Goal: Transaction & Acquisition: Purchase product/service

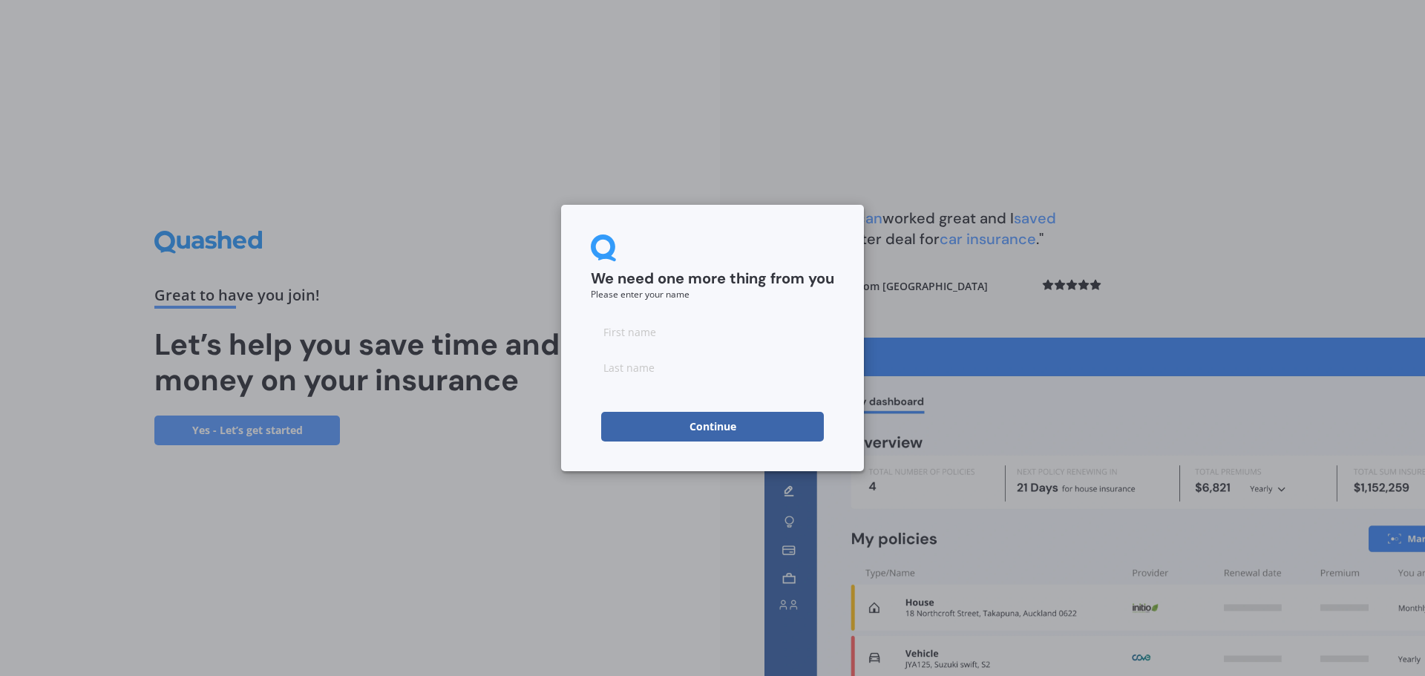
click at [658, 327] on input at bounding box center [712, 332] width 243 height 30
click at [611, 323] on input at bounding box center [712, 332] width 243 height 30
type input "[PERSON_NAME]"
click at [633, 372] on input at bounding box center [712, 368] width 243 height 30
type input "[PERSON_NAME]"
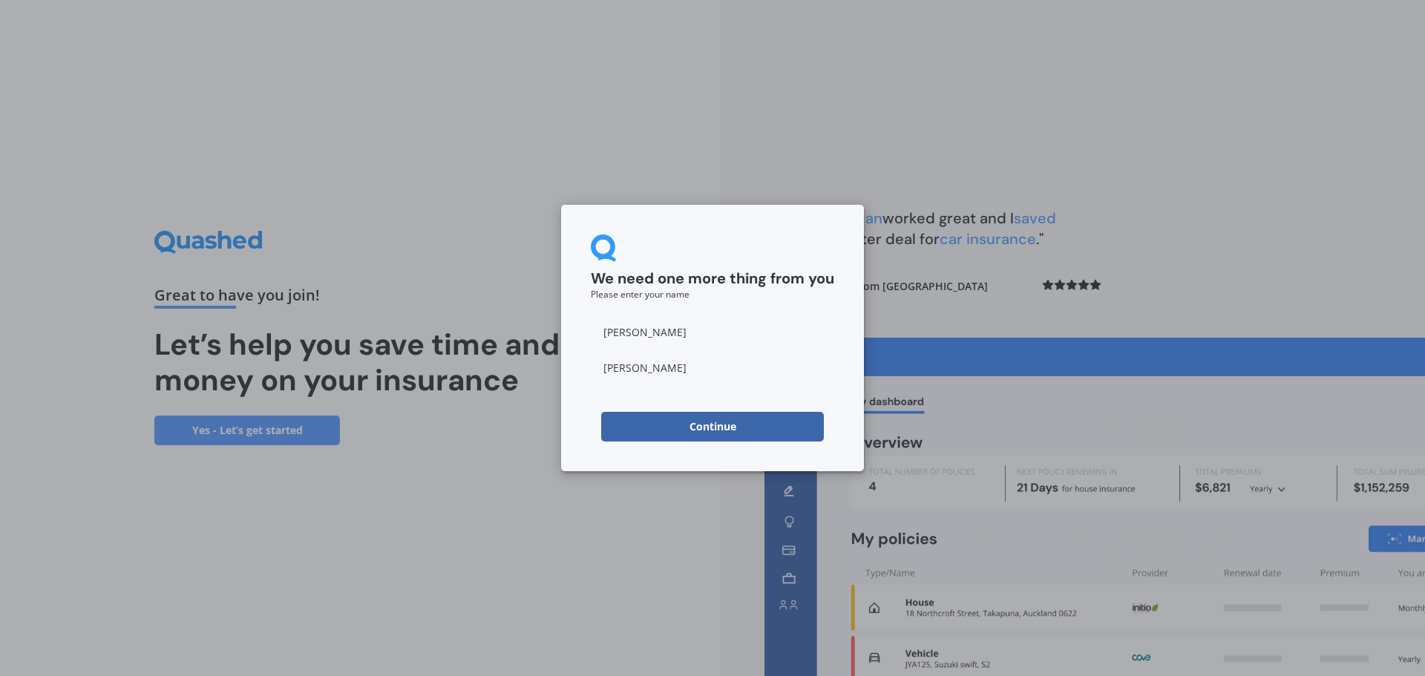
click at [532, 465] on div "We need one more thing from you Please enter your name [PERSON_NAME] Continue" at bounding box center [712, 338] width 1425 height 676
click at [706, 424] on button "Continue" at bounding box center [712, 427] width 223 height 30
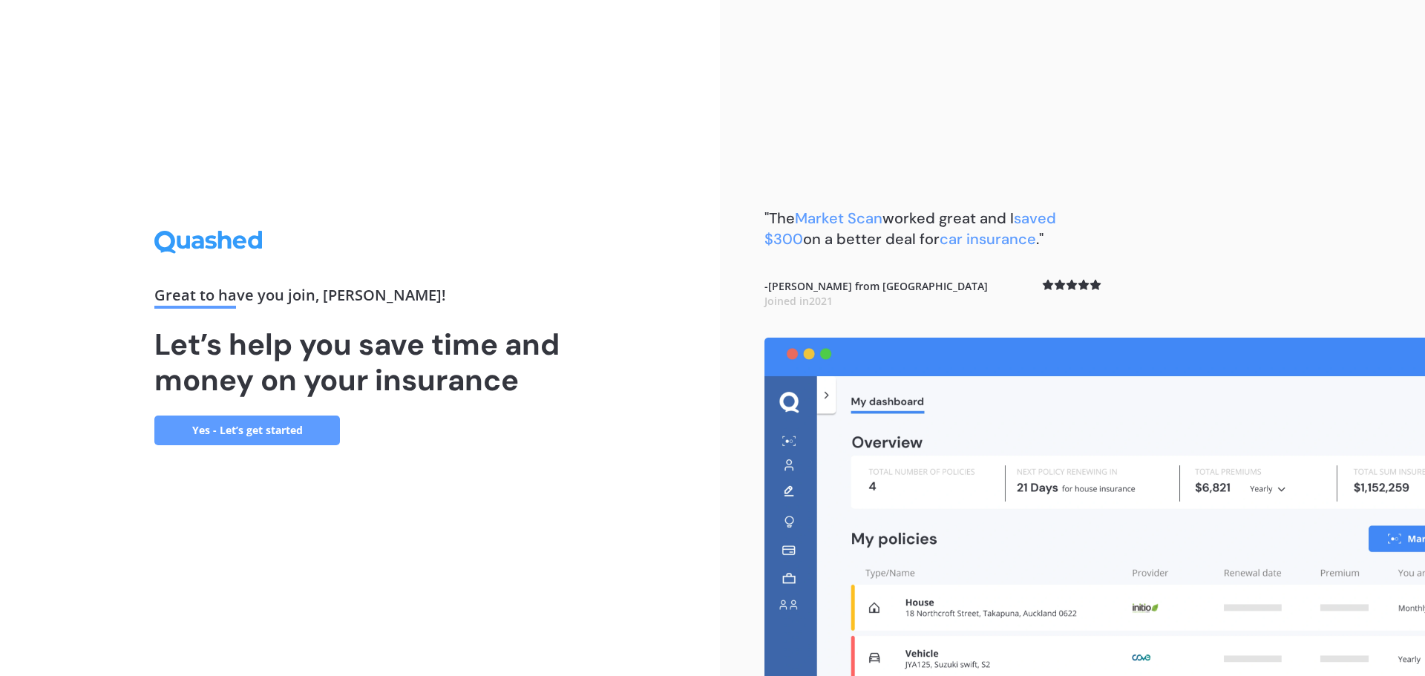
click at [227, 432] on link "Yes - Let’s get started" at bounding box center [247, 431] width 186 height 30
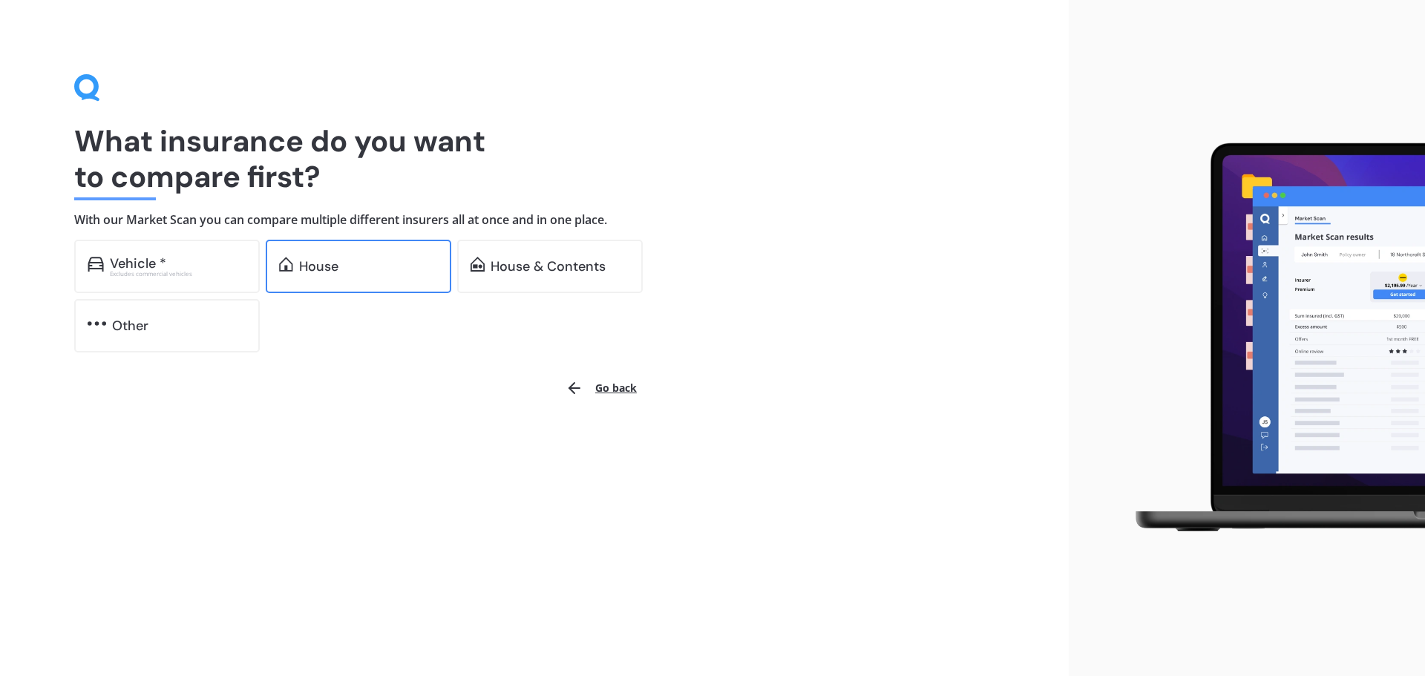
click at [353, 275] on div "House" at bounding box center [359, 266] width 186 height 53
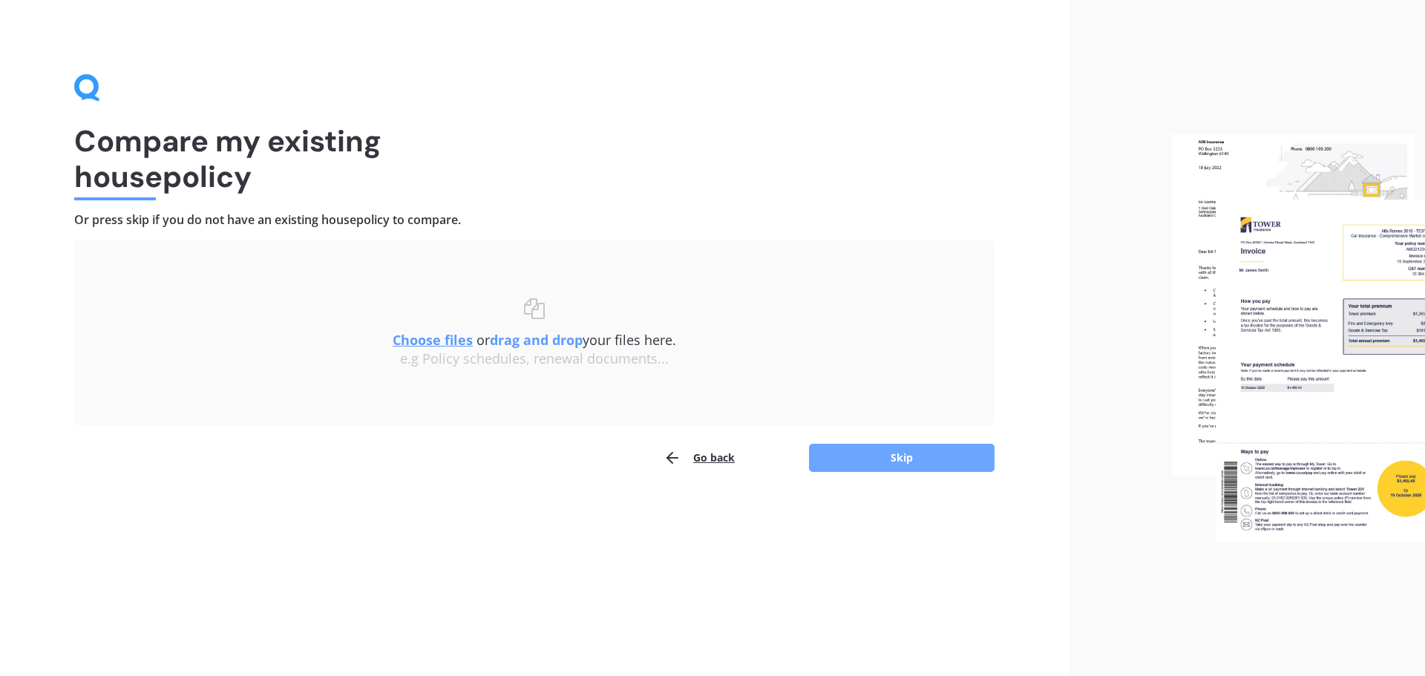
click at [881, 457] on button "Skip" at bounding box center [902, 458] width 186 height 28
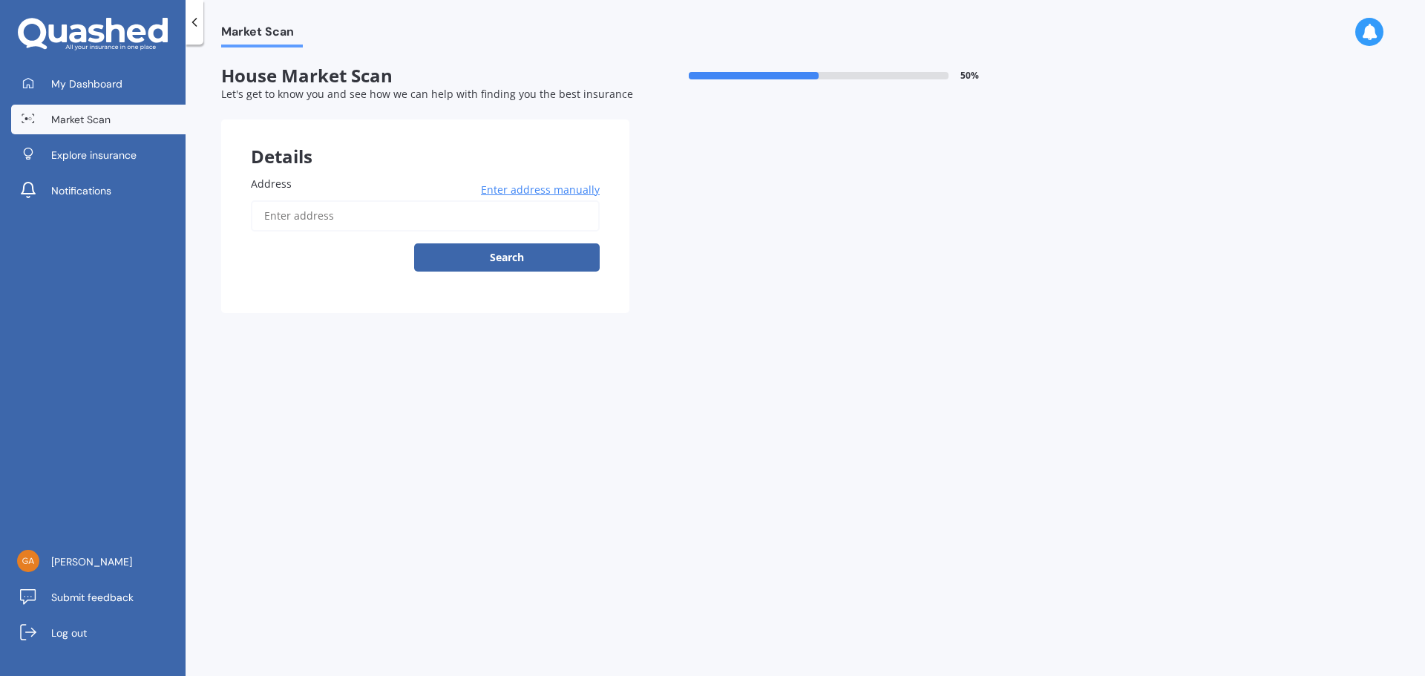
click at [284, 184] on span "Address" at bounding box center [271, 184] width 41 height 14
click at [284, 200] on input "Address" at bounding box center [425, 215] width 349 height 31
type input "[STREET_ADDRESS]"
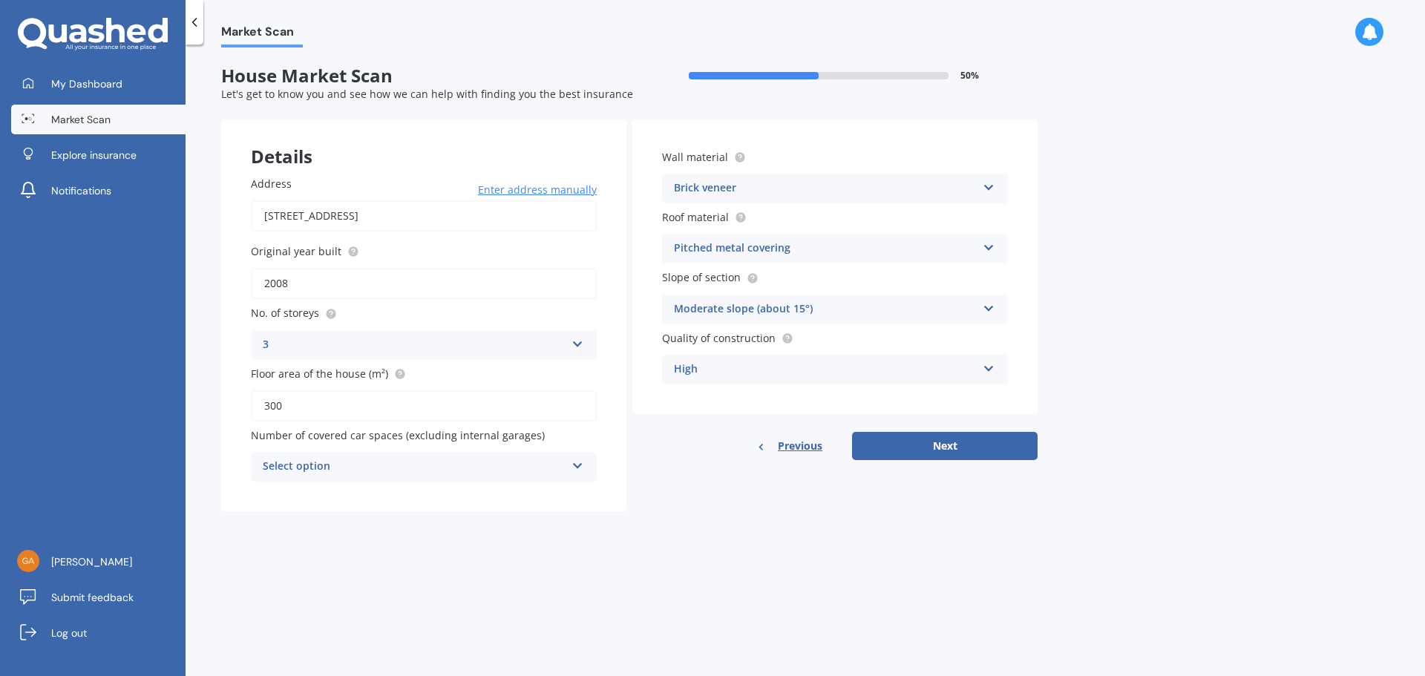
click at [583, 466] on icon at bounding box center [578, 463] width 13 height 10
drag, startPoint x: 360, startPoint y: 572, endPoint x: 545, endPoint y: 488, distance: 203.3
click at [369, 555] on div "0 1 2 3 4 5+" at bounding box center [424, 563] width 346 height 162
click at [995, 189] on div "Brick veneer Artificial weatherboard/plank cladding Blockwork Brick veneer Doub…" at bounding box center [835, 189] width 346 height 30
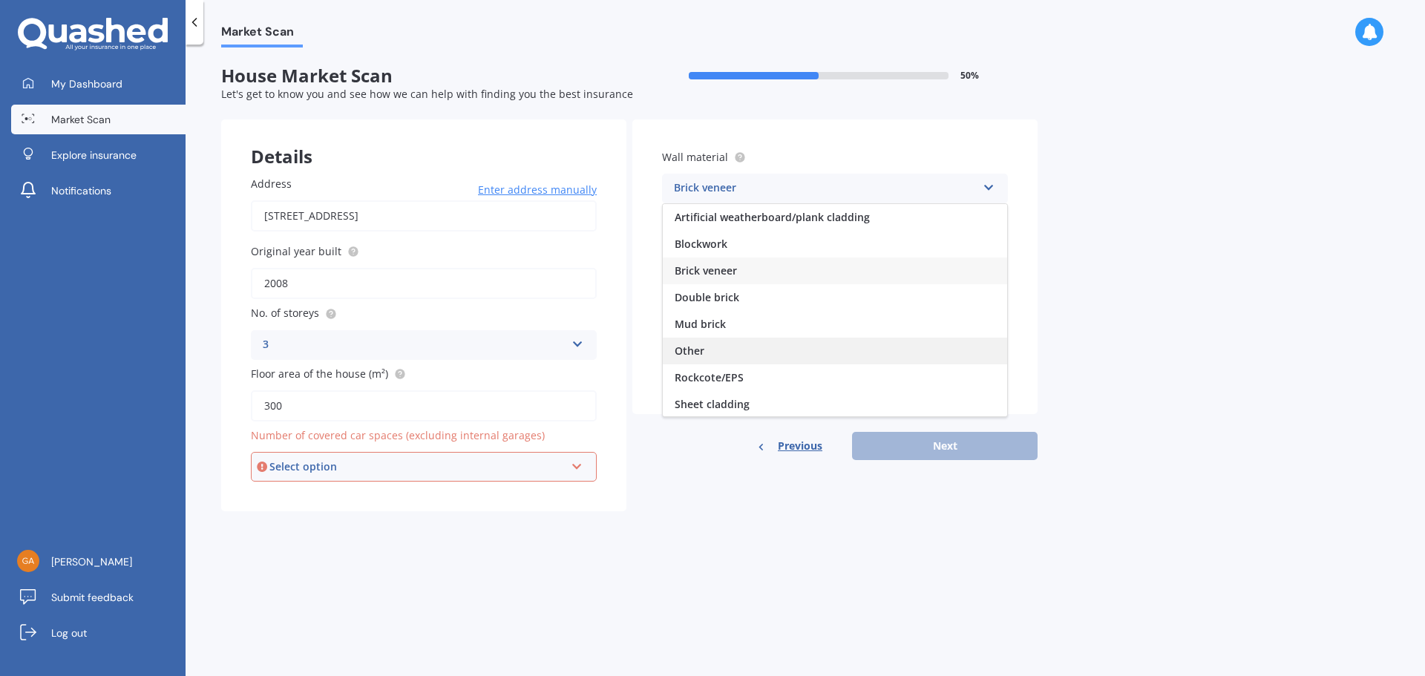
scroll to position [74, 0]
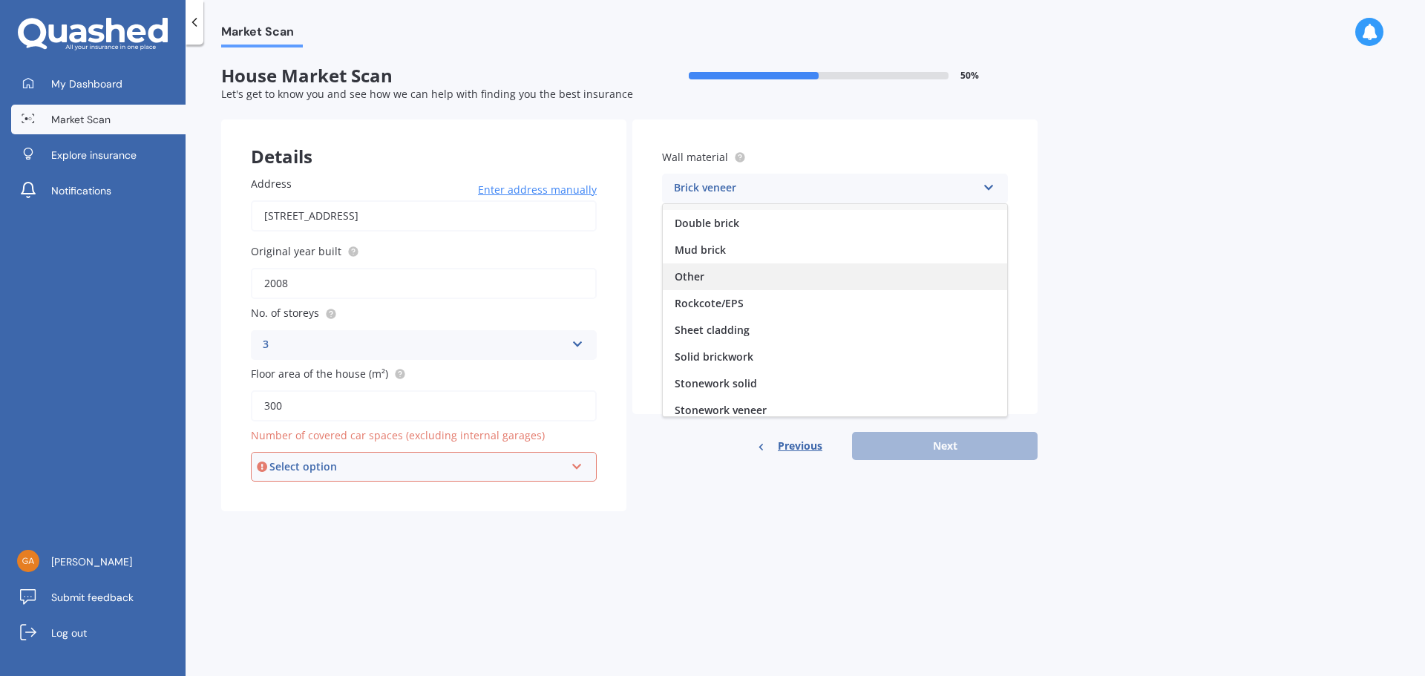
click at [799, 278] on div "Other" at bounding box center [835, 277] width 344 height 27
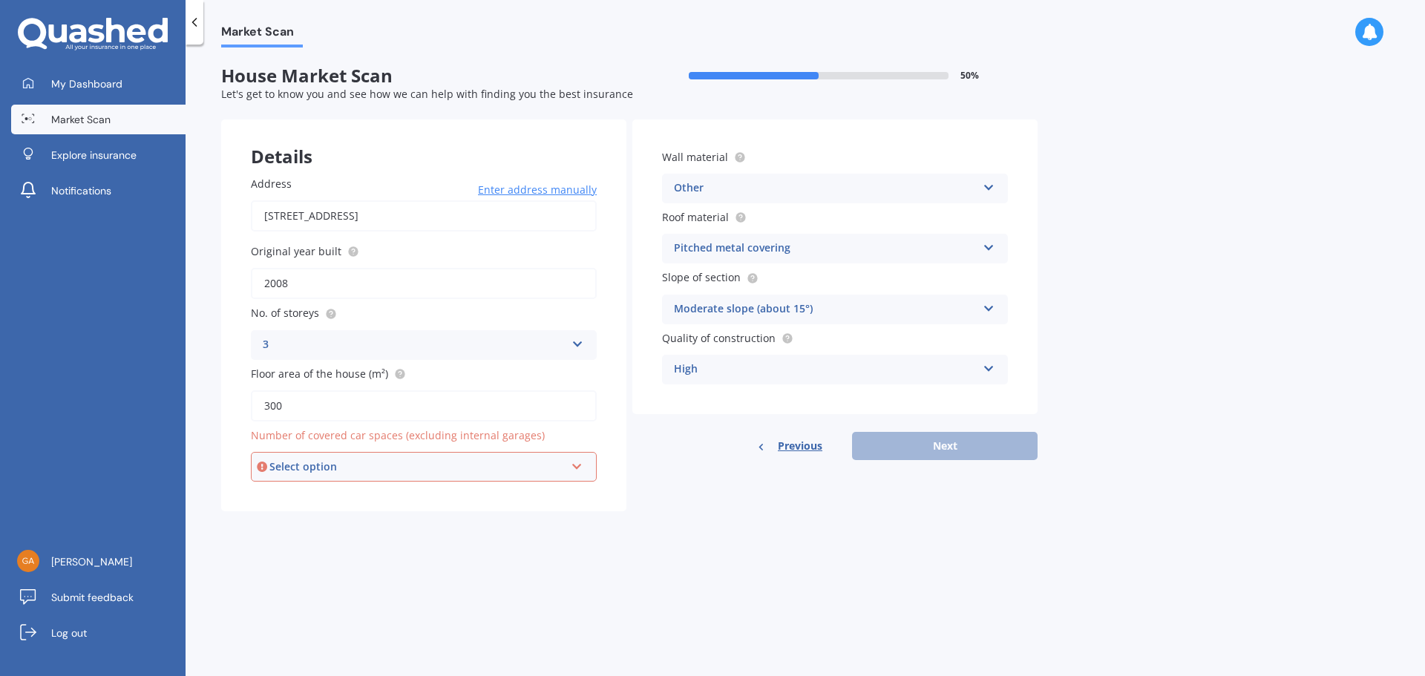
click at [987, 246] on icon at bounding box center [989, 245] width 13 height 10
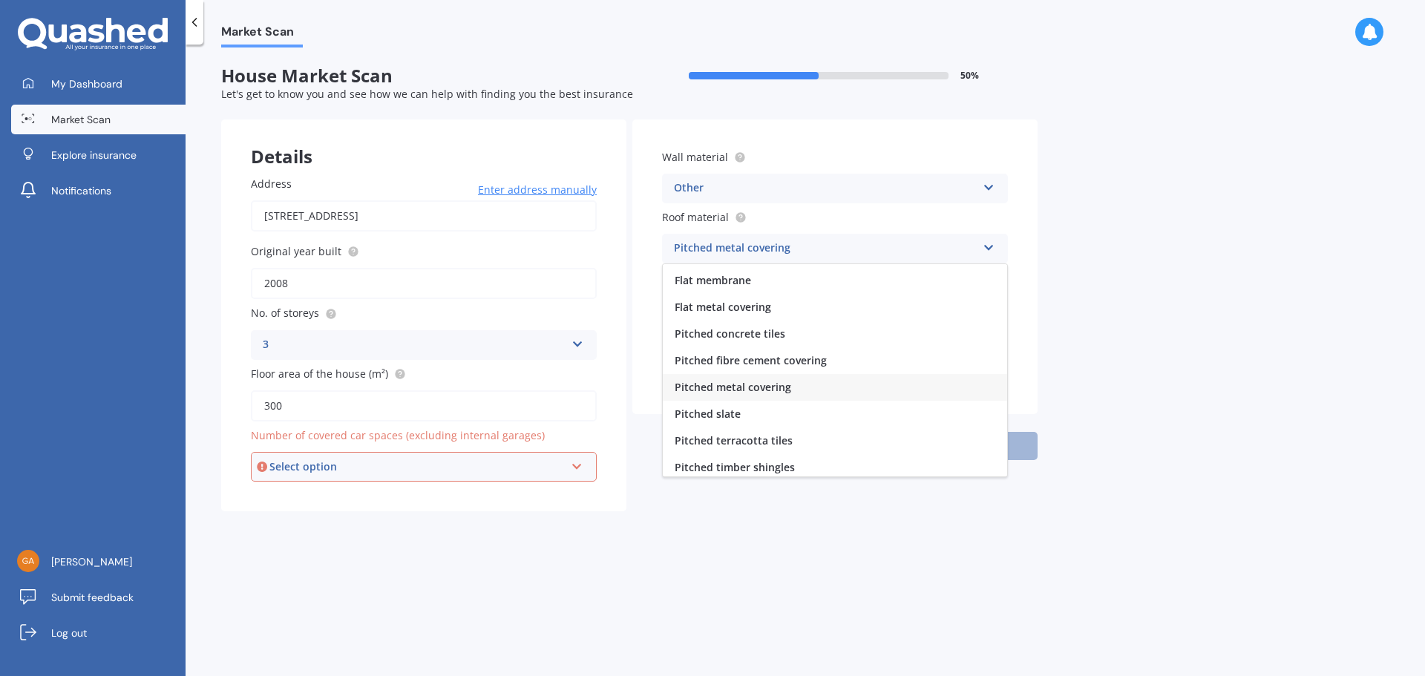
scroll to position [55, 0]
click at [795, 358] on div "Pitched metal covering" at bounding box center [835, 356] width 344 height 27
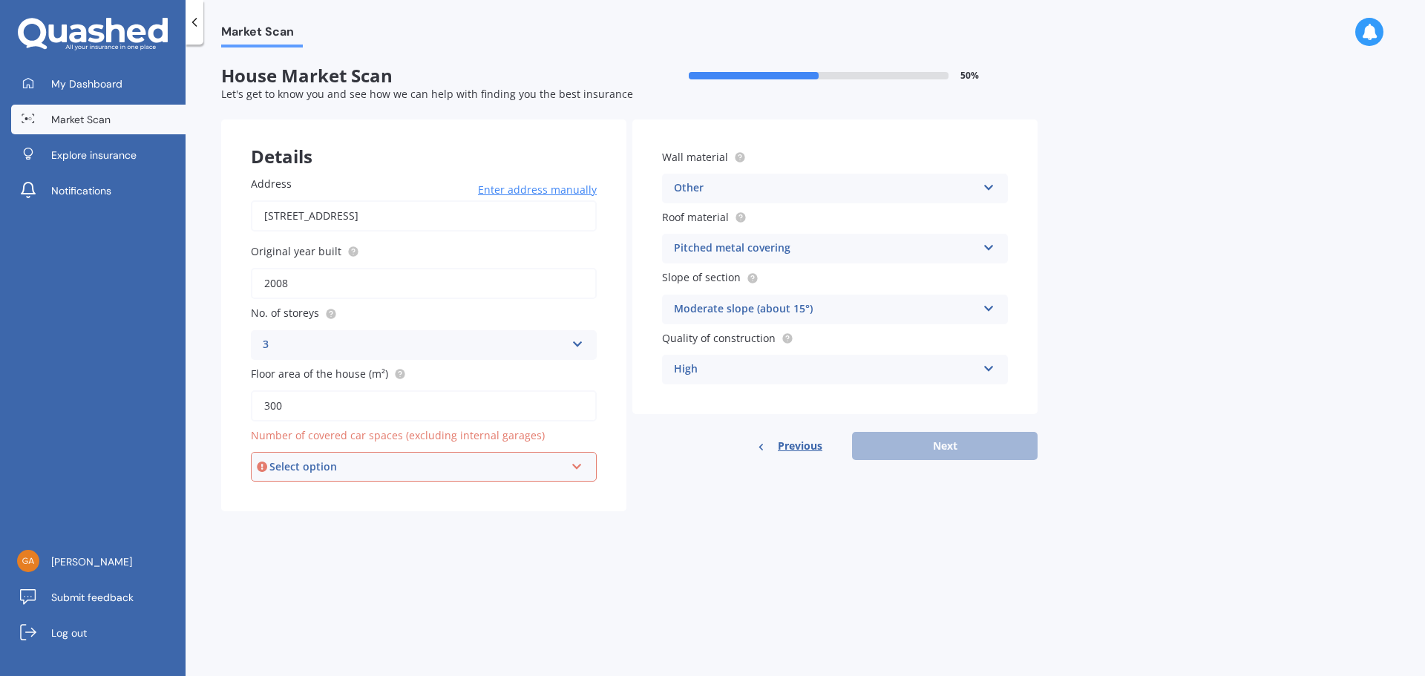
click at [989, 308] on icon at bounding box center [989, 306] width 13 height 10
click at [1321, 360] on div "Market Scan House Market Scan 50 % Let's get to know you and see how we can hel…" at bounding box center [806, 364] width 1240 height 632
click at [989, 184] on icon at bounding box center [989, 185] width 13 height 10
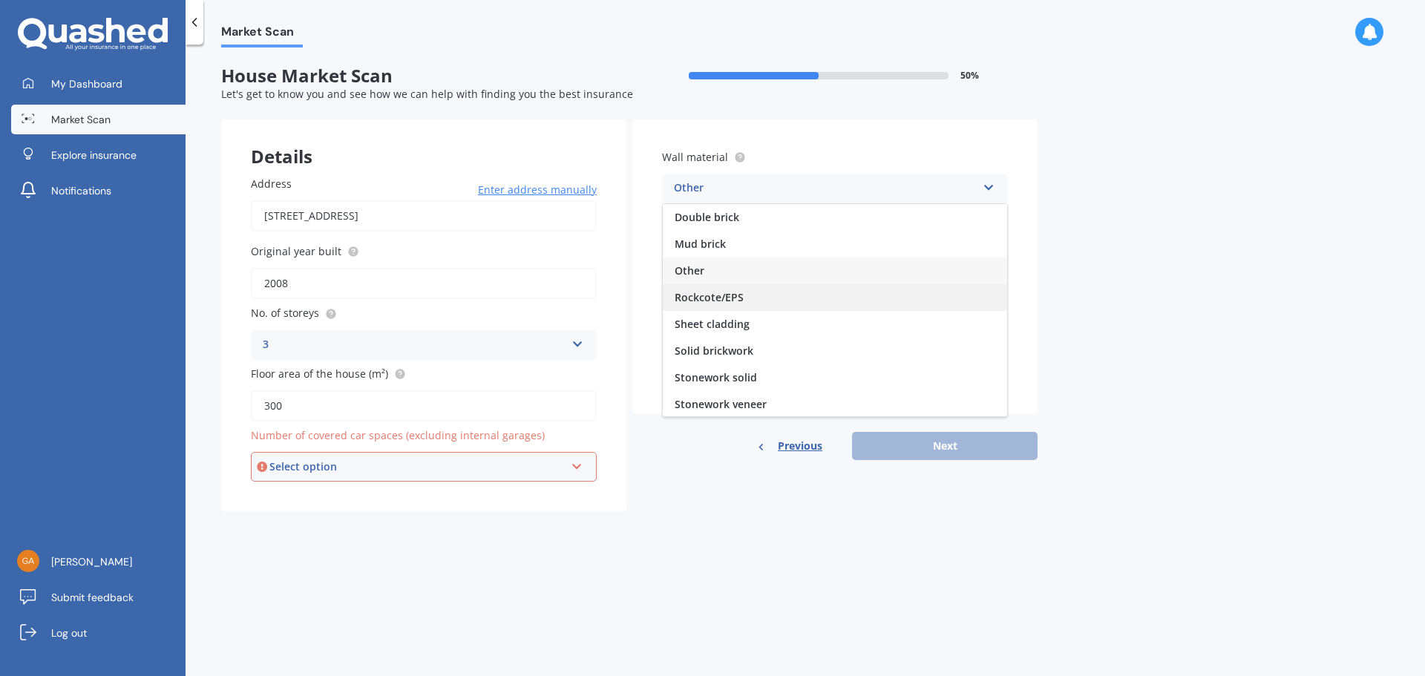
scroll to position [135, 0]
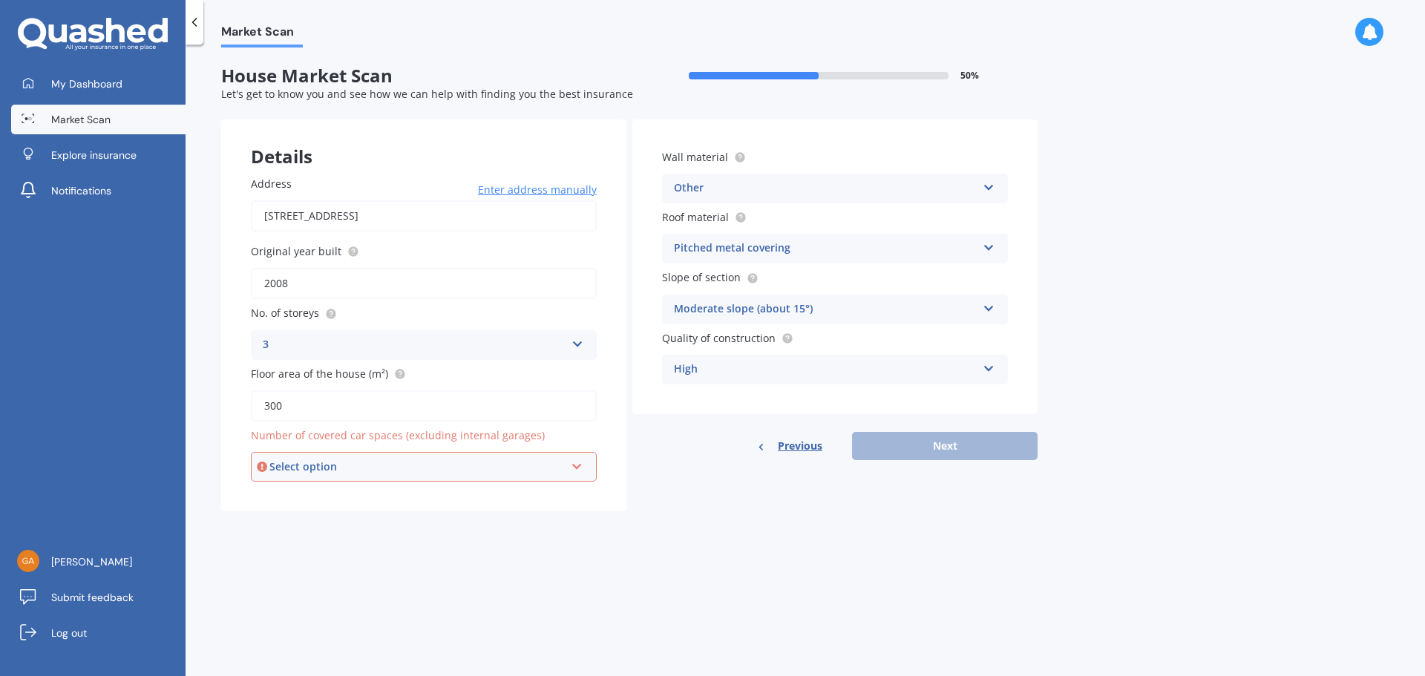
click at [1375, 359] on div "Market Scan House Market Scan 50 % Let's get to know you and see how we can hel…" at bounding box center [806, 364] width 1240 height 632
click at [579, 469] on icon at bounding box center [577, 464] width 13 height 10
click at [293, 581] on div "3" at bounding box center [423, 575] width 343 height 27
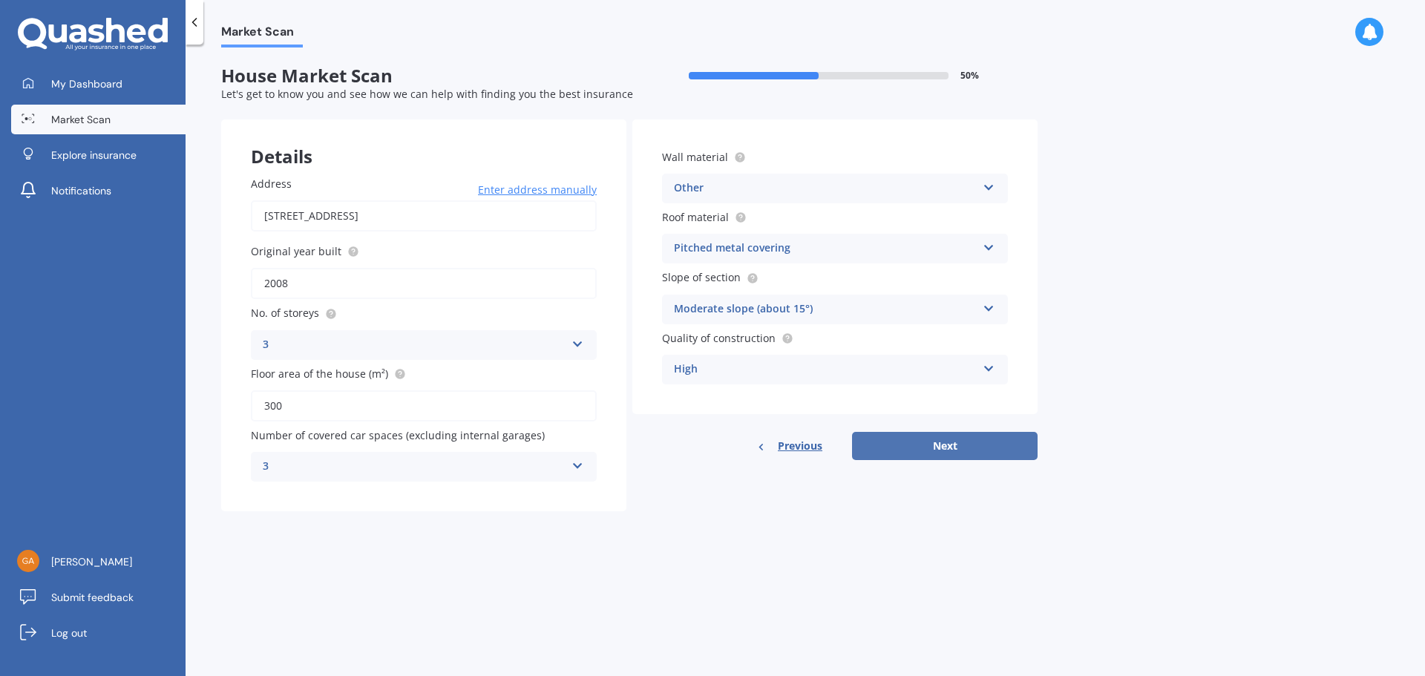
click at [945, 448] on button "Next" at bounding box center [945, 446] width 186 height 28
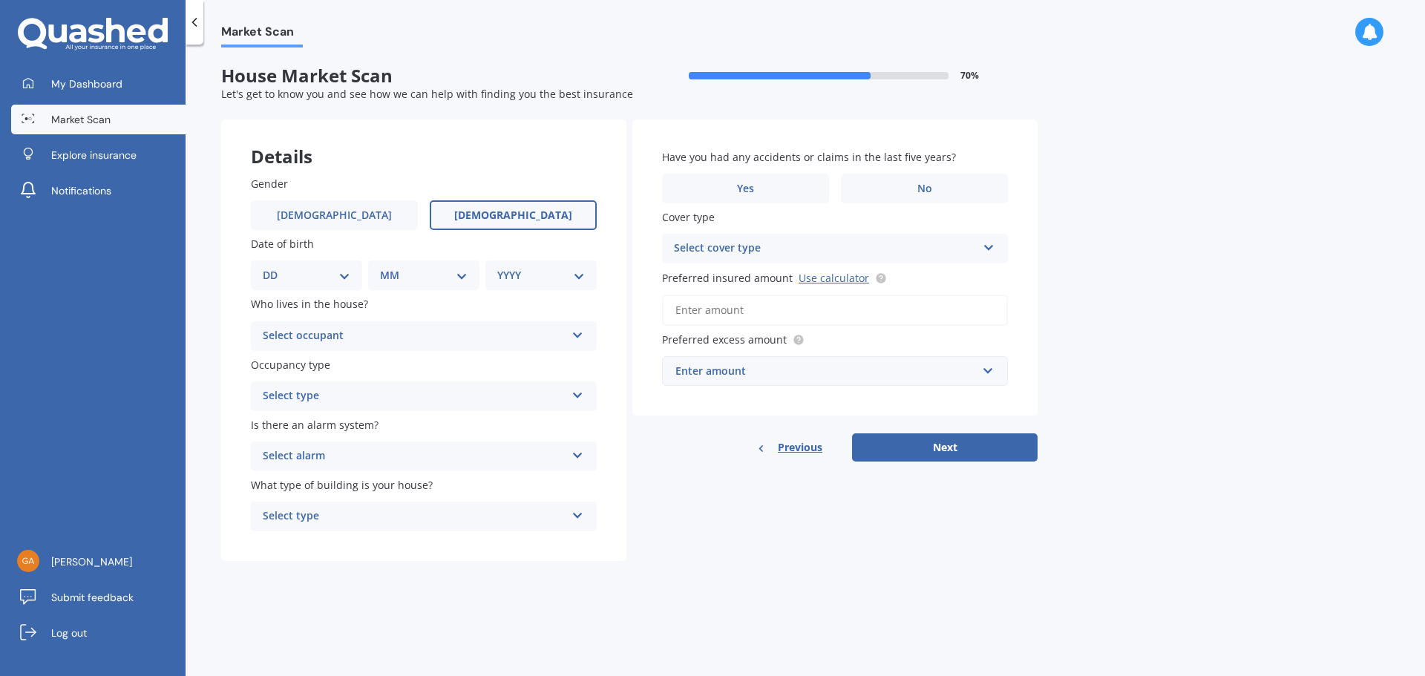
click at [548, 213] on label "[DEMOGRAPHIC_DATA]" at bounding box center [513, 215] width 167 height 30
click at [0, 0] on input "[DEMOGRAPHIC_DATA]" at bounding box center [0, 0] width 0 height 0
click at [339, 279] on select "DD 01 02 03 04 05 06 07 08 09 10 11 12 13 14 15 16 17 18 19 20 21 22 23 24 25 2…" at bounding box center [307, 275] width 88 height 16
select select "02"
click at [275, 267] on select "DD 01 02 03 04 05 06 07 08 09 10 11 12 13 14 15 16 17 18 19 20 21 22 23 24 25 2…" at bounding box center [307, 275] width 88 height 16
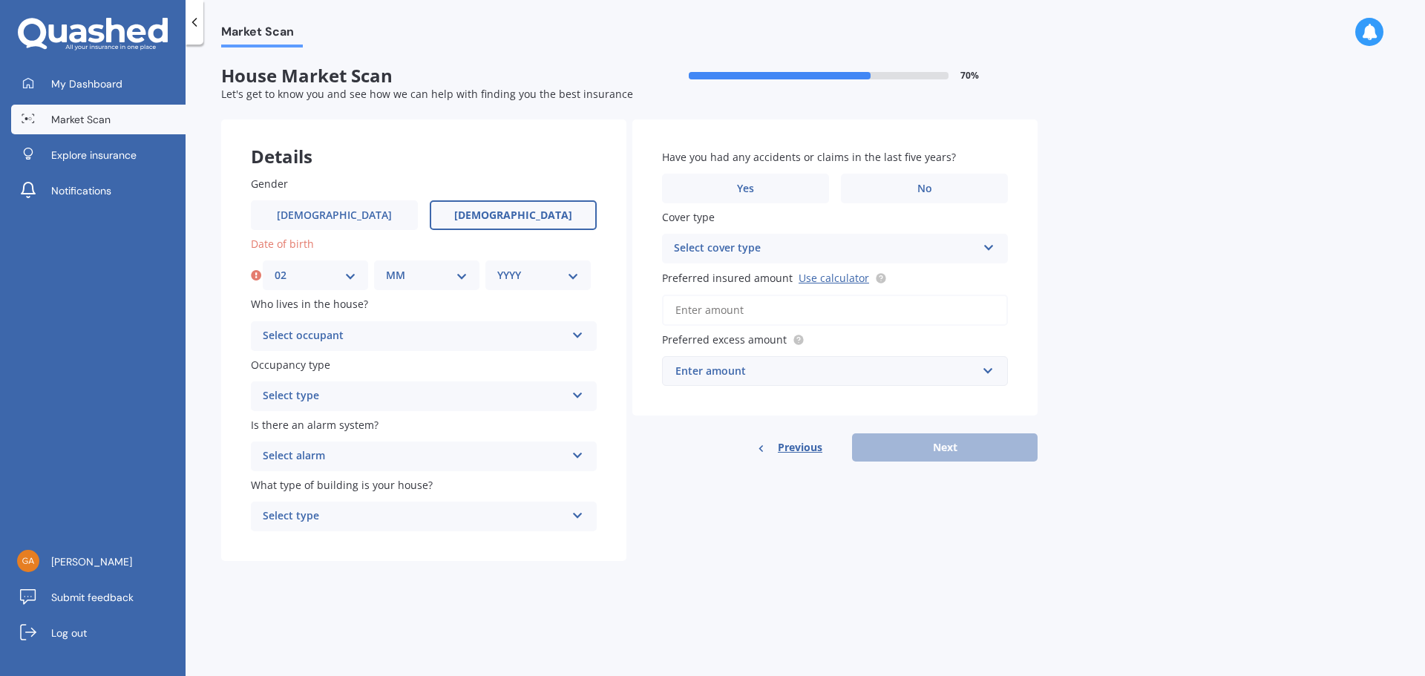
click at [467, 275] on select "MM 01 02 03 04 05 06 07 08 09 10 11 12" at bounding box center [427, 275] width 82 height 16
select select "09"
click at [386, 267] on select "MM 01 02 03 04 05 06 07 08 09 10 11 12" at bounding box center [427, 275] width 82 height 16
click at [577, 277] on select "YYYY 2009 2008 2007 2006 2005 2004 2003 2002 2001 2000 1999 1998 1997 1996 1995…" at bounding box center [538, 275] width 82 height 16
select select "1959"
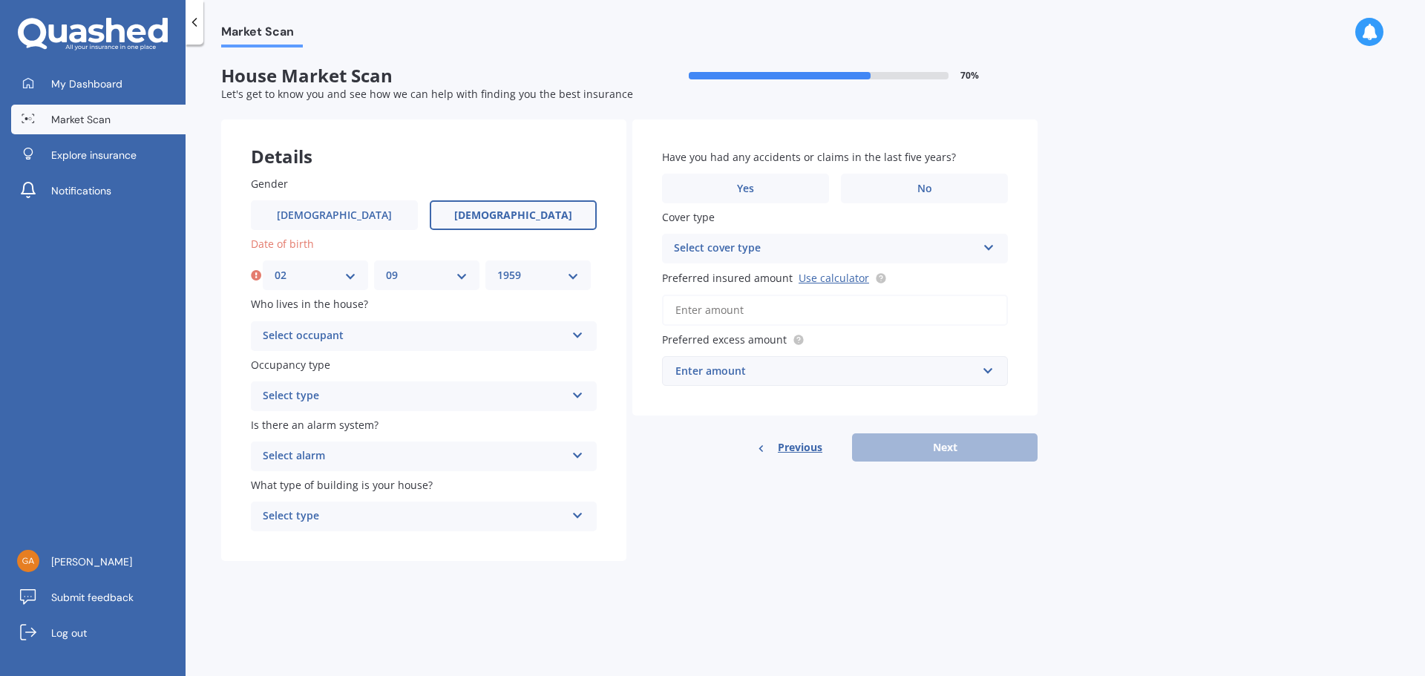
click at [497, 267] on select "YYYY 2009 2008 2007 2006 2005 2004 2003 2002 2001 2000 1999 1998 1997 1996 1995…" at bounding box center [538, 275] width 82 height 16
click at [573, 331] on icon at bounding box center [578, 332] width 13 height 10
click at [310, 363] on div "Owner" at bounding box center [424, 365] width 344 height 27
click at [576, 394] on icon at bounding box center [578, 392] width 13 height 10
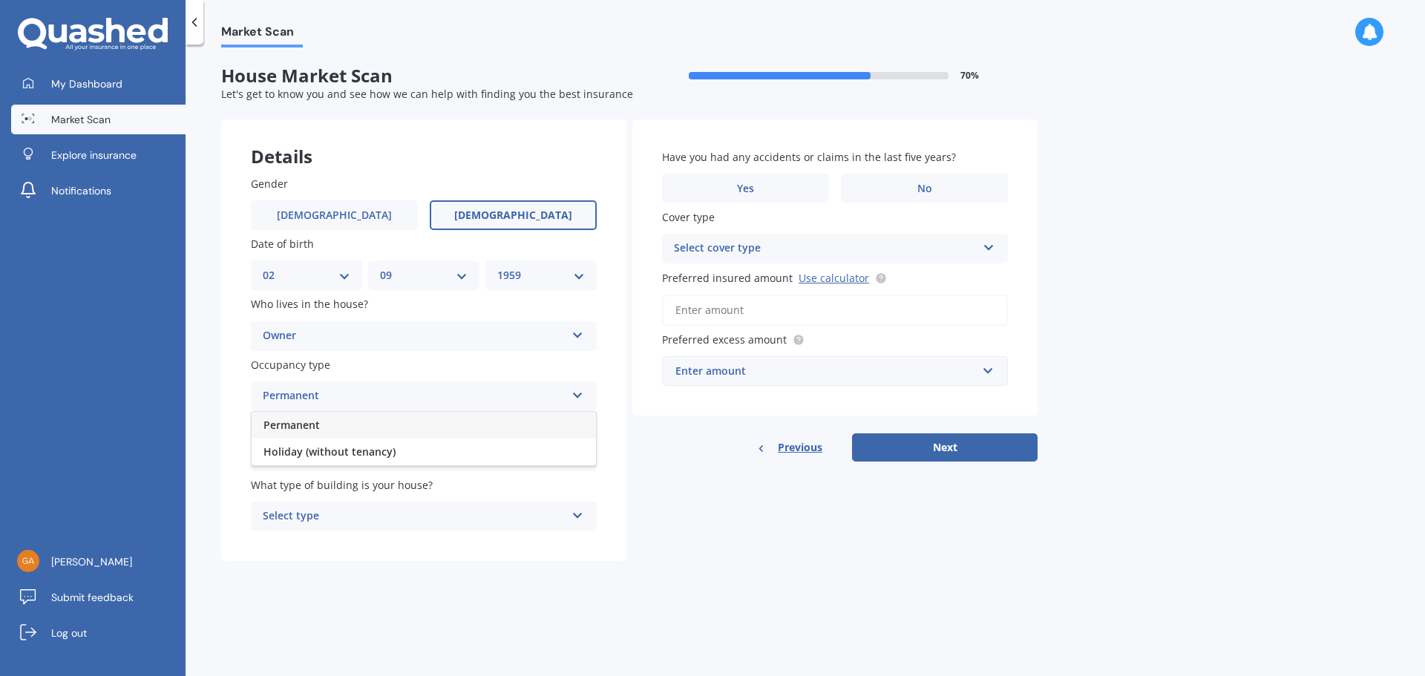
click at [424, 420] on div "Permanent" at bounding box center [424, 425] width 344 height 27
click at [575, 461] on div "Select alarm Yes, monitored Yes, not monitored No" at bounding box center [424, 457] width 346 height 30
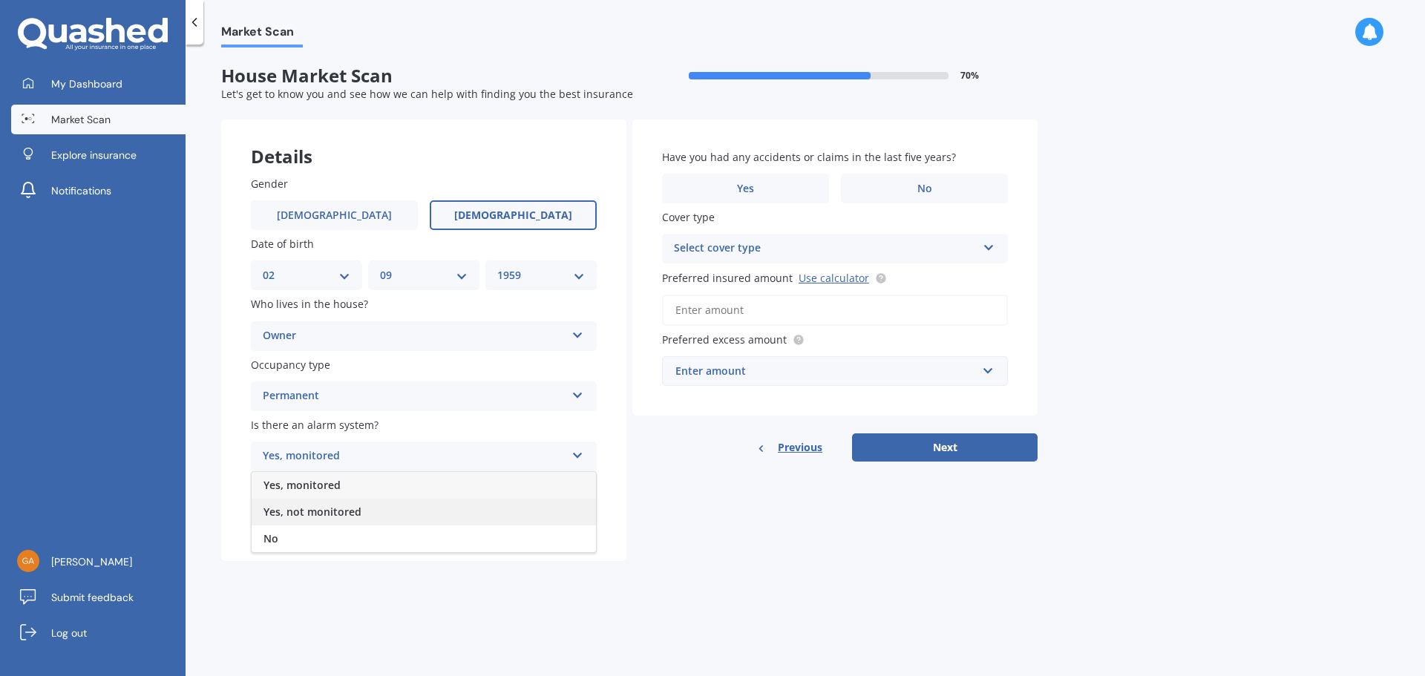
click at [373, 508] on div "Yes, not monitored" at bounding box center [424, 512] width 344 height 27
click at [577, 517] on icon at bounding box center [578, 513] width 13 height 10
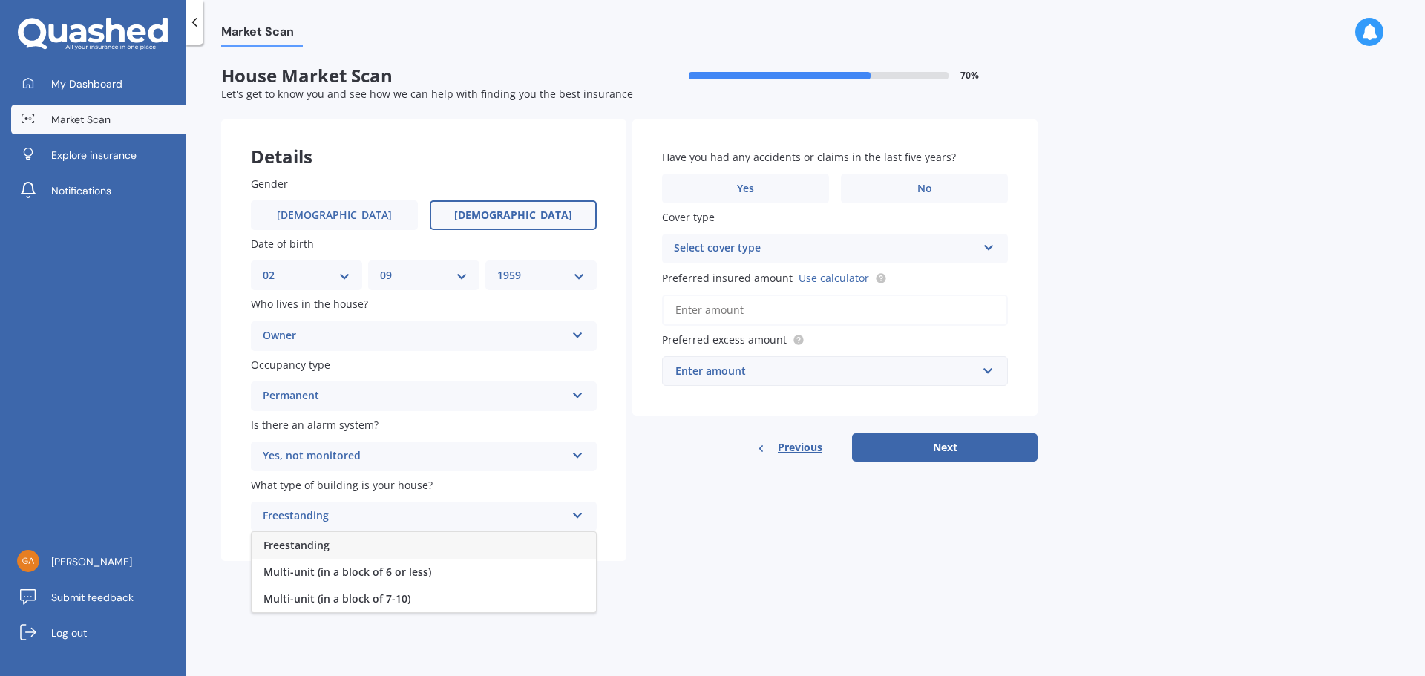
click at [454, 545] on div "Freestanding" at bounding box center [424, 545] width 344 height 27
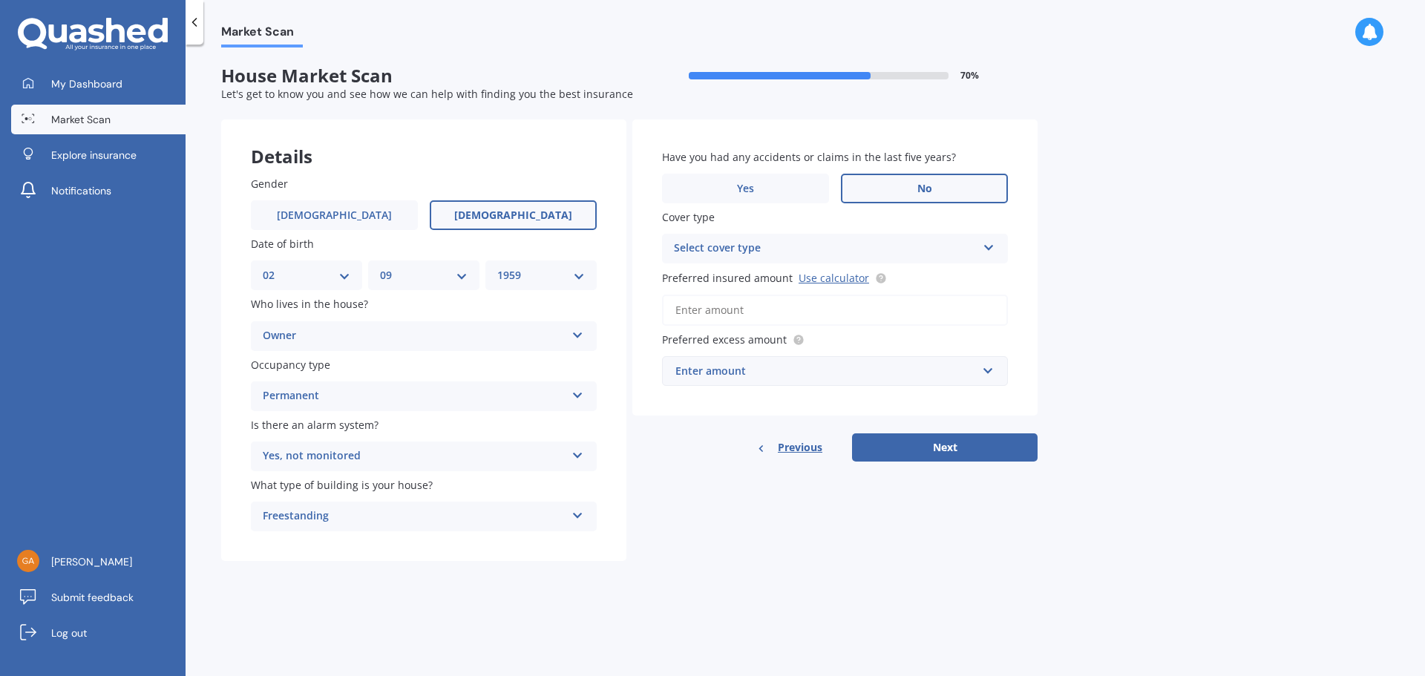
click at [944, 194] on label "No" at bounding box center [924, 189] width 167 height 30
click at [0, 0] on input "No" at bounding box center [0, 0] width 0 height 0
click at [992, 248] on icon at bounding box center [989, 245] width 13 height 10
click at [964, 243] on div "Select cover type" at bounding box center [828, 248] width 295 height 16
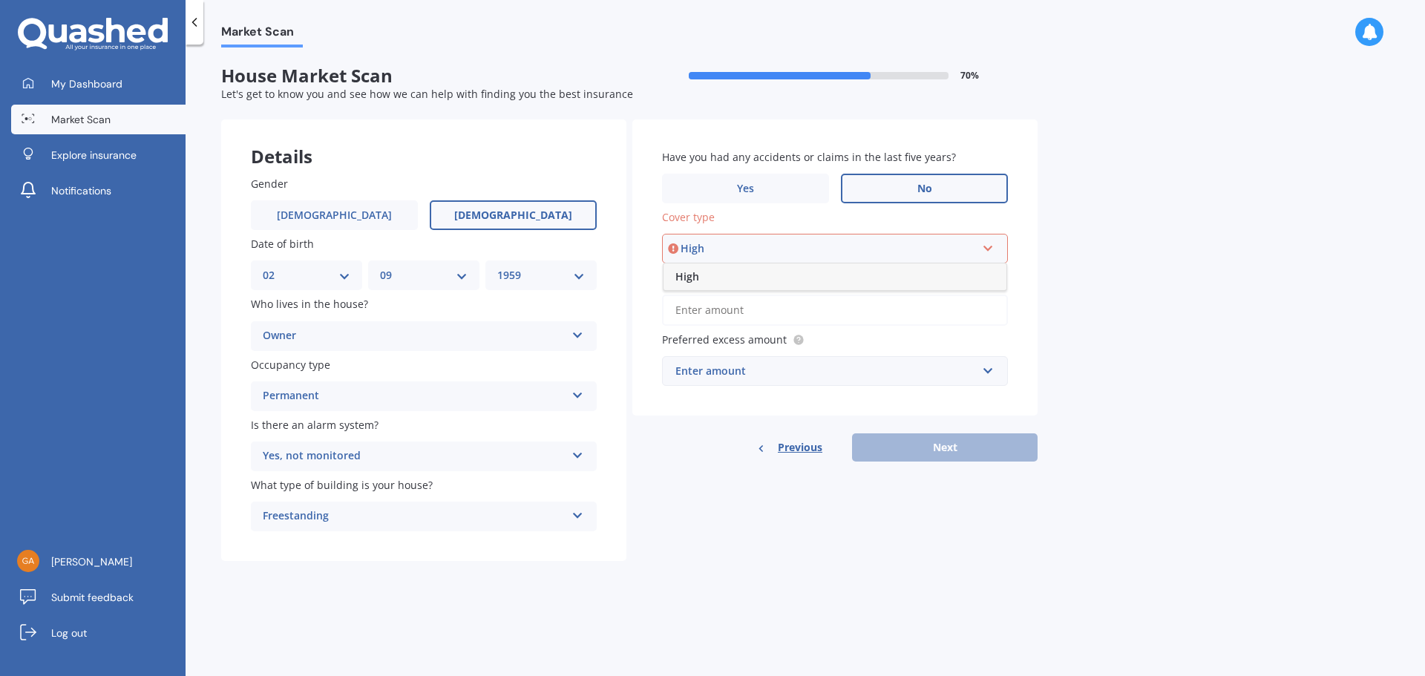
click at [693, 274] on span "High" at bounding box center [687, 276] width 24 height 14
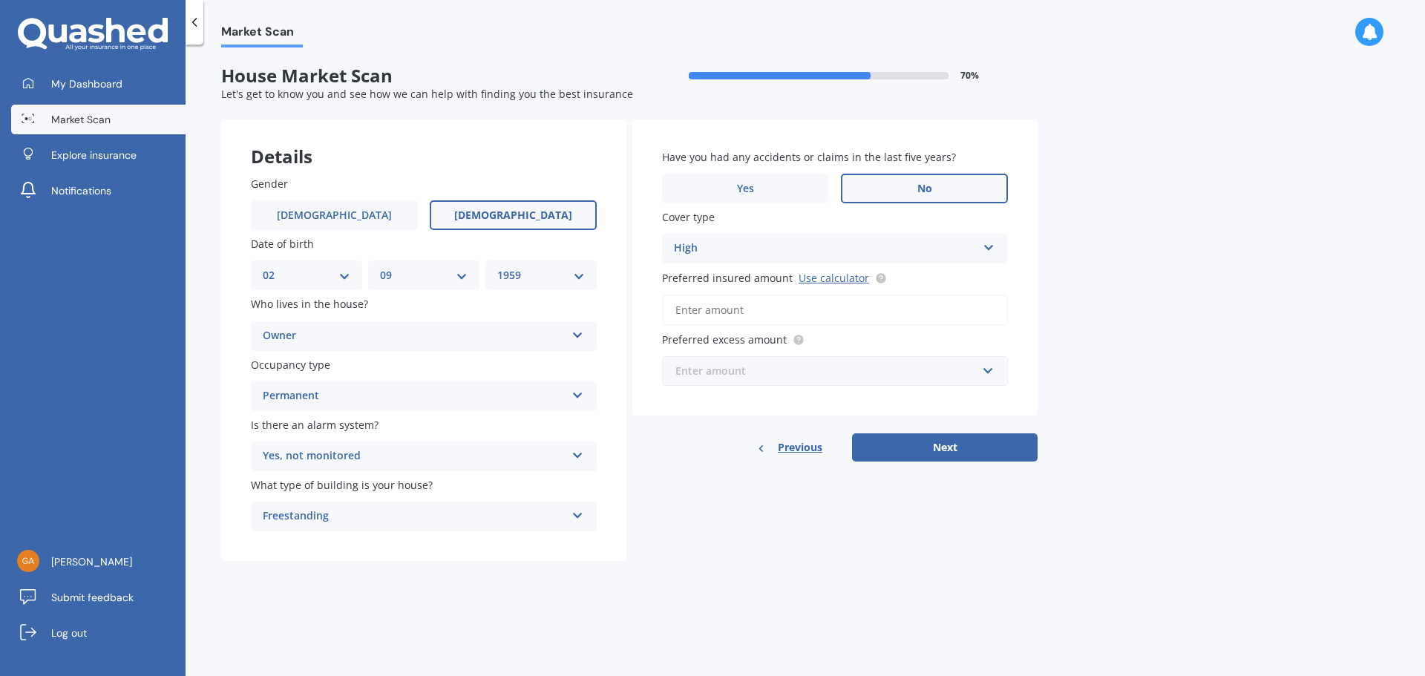
click at [986, 372] on input "text" at bounding box center [830, 371] width 333 height 28
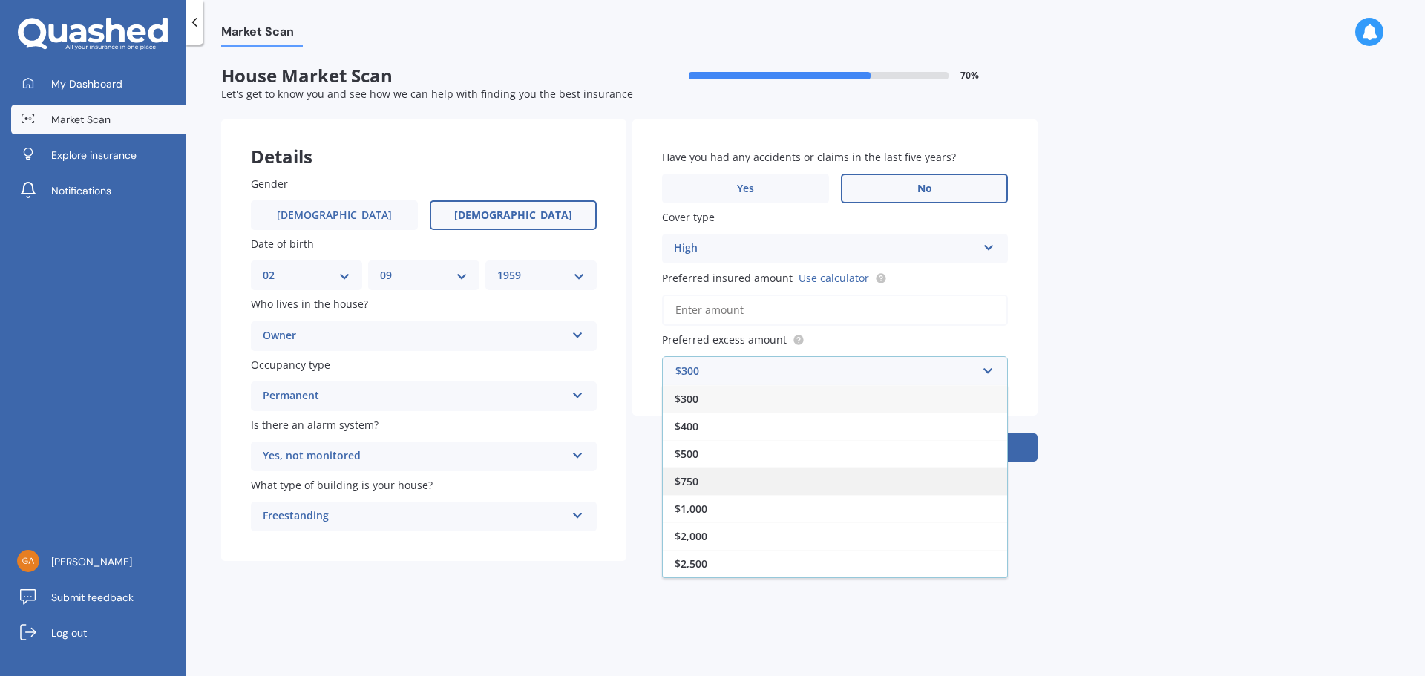
click at [802, 475] on div "$750" at bounding box center [835, 481] width 344 height 27
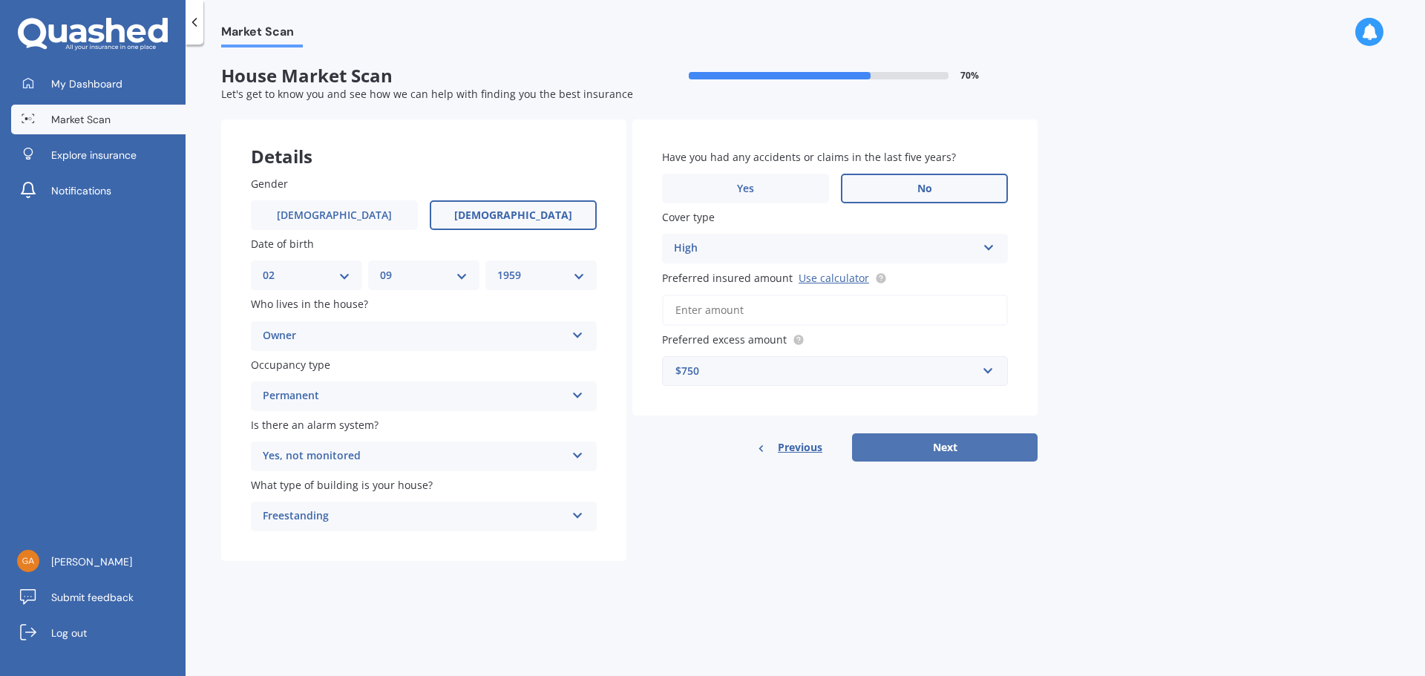
click at [929, 443] on button "Next" at bounding box center [945, 447] width 186 height 28
click at [825, 275] on link "Use calculator" at bounding box center [834, 278] width 71 height 14
